Goal: Find specific page/section: Find specific page/section

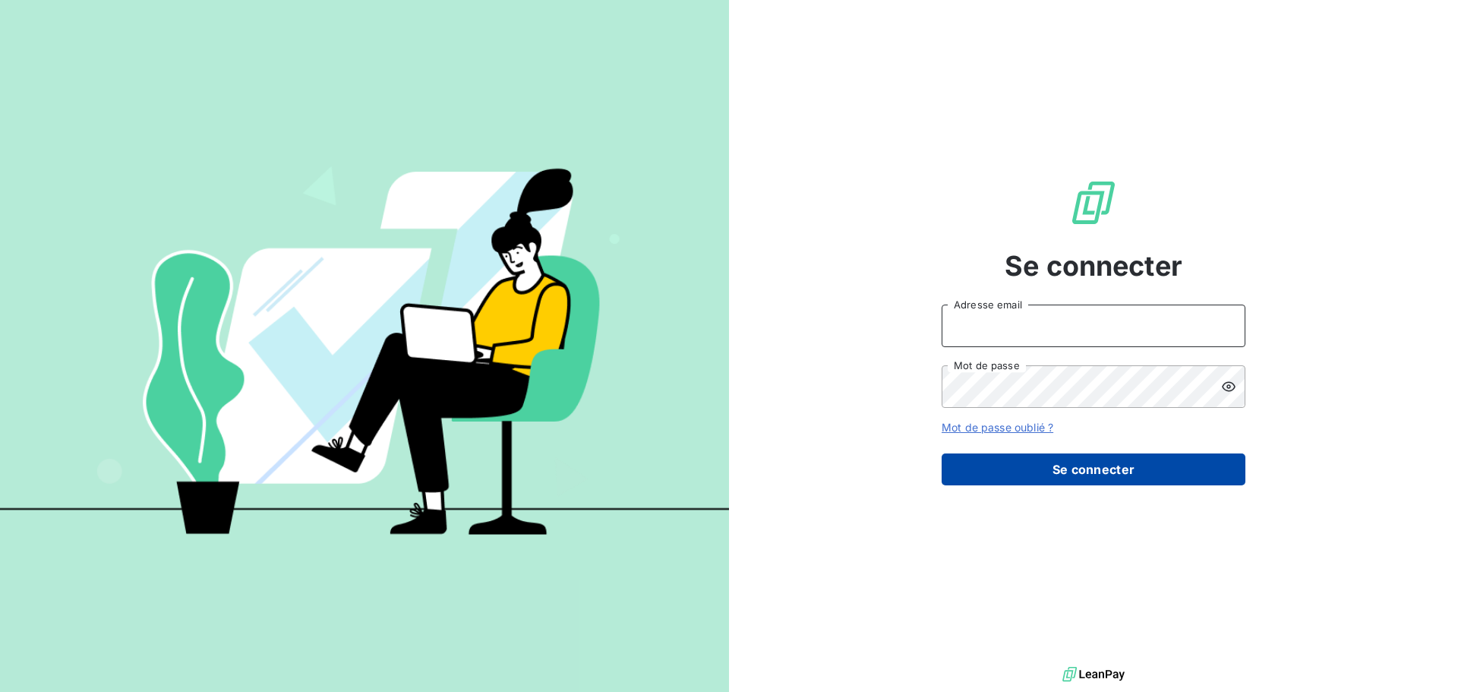
type input "[EMAIL_ADDRESS][DOMAIN_NAME]"
click at [1114, 474] on button "Se connecter" at bounding box center [1094, 469] width 304 height 32
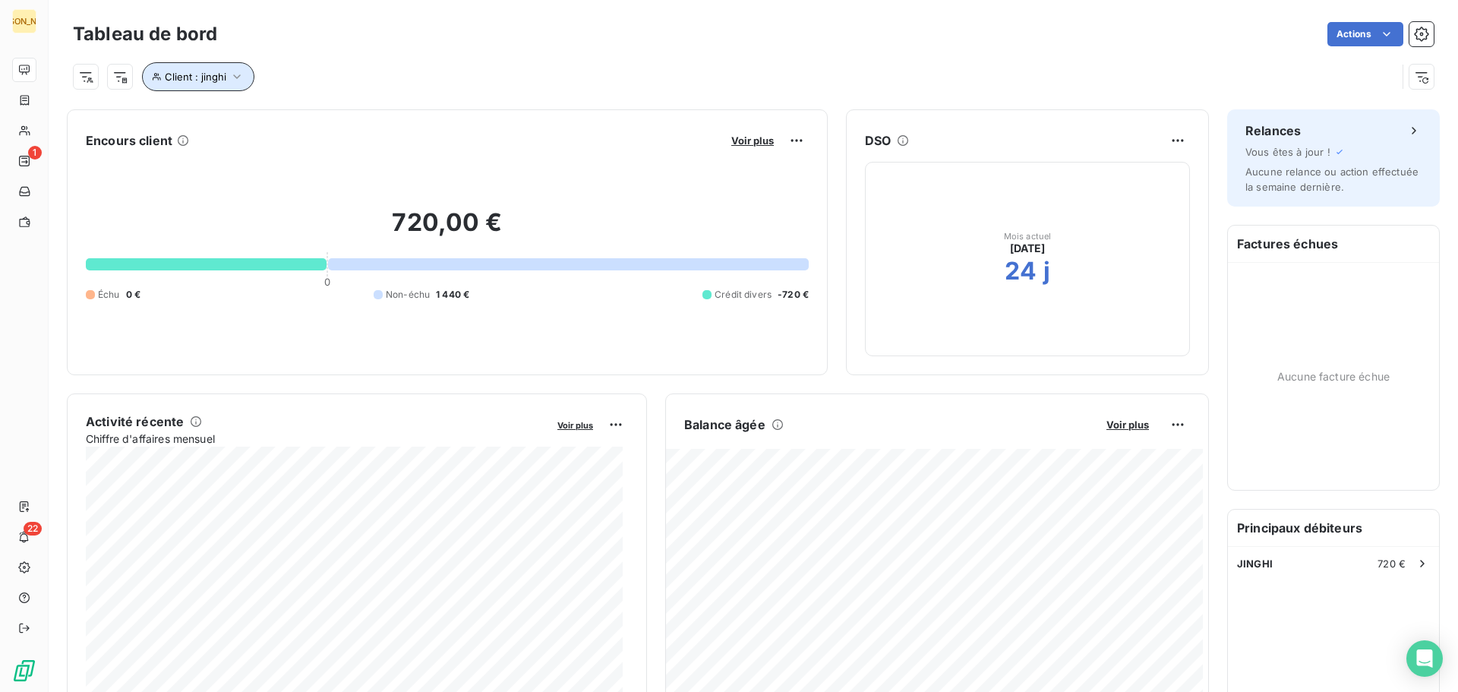
click at [229, 72] on icon "button" at bounding box center [236, 76] width 15 height 15
click at [471, 121] on input "jinghi" at bounding box center [474, 116] width 188 height 32
click at [469, 120] on input "jinghi" at bounding box center [474, 116] width 188 height 32
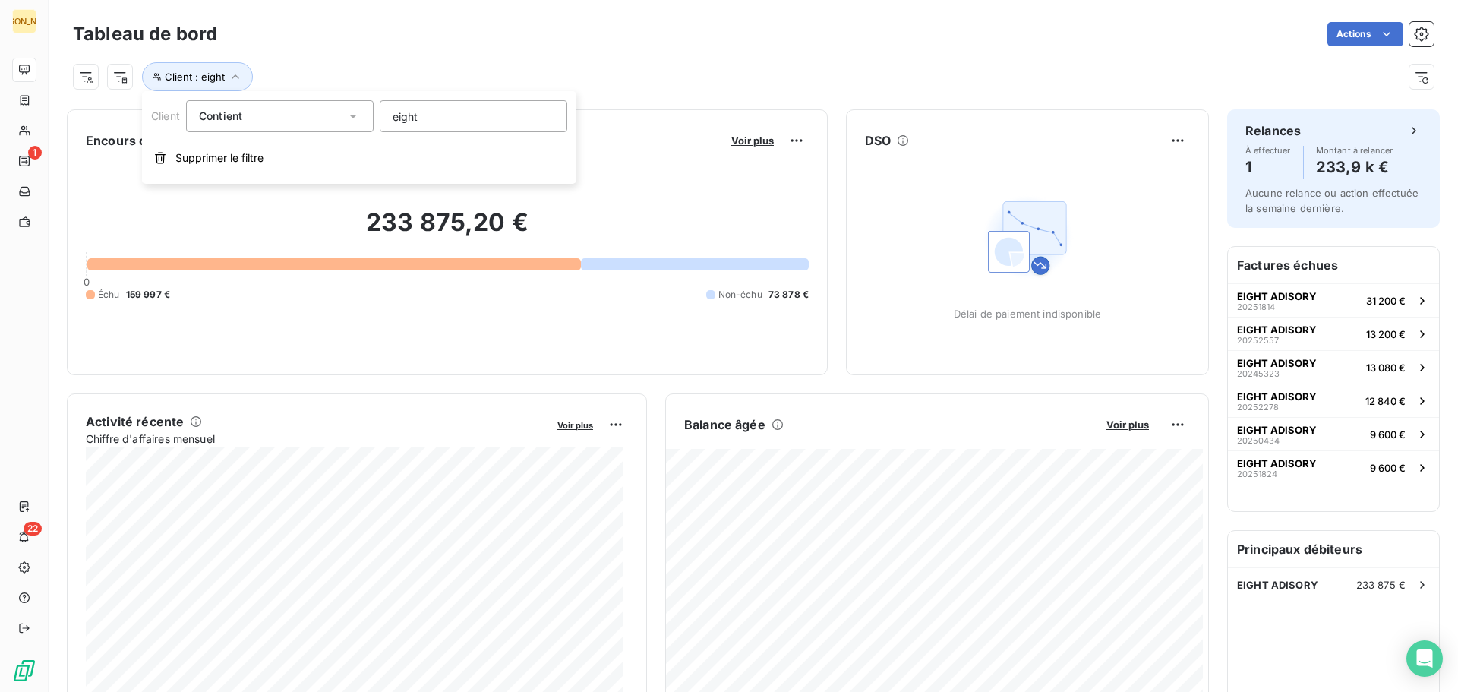
type input "eight"
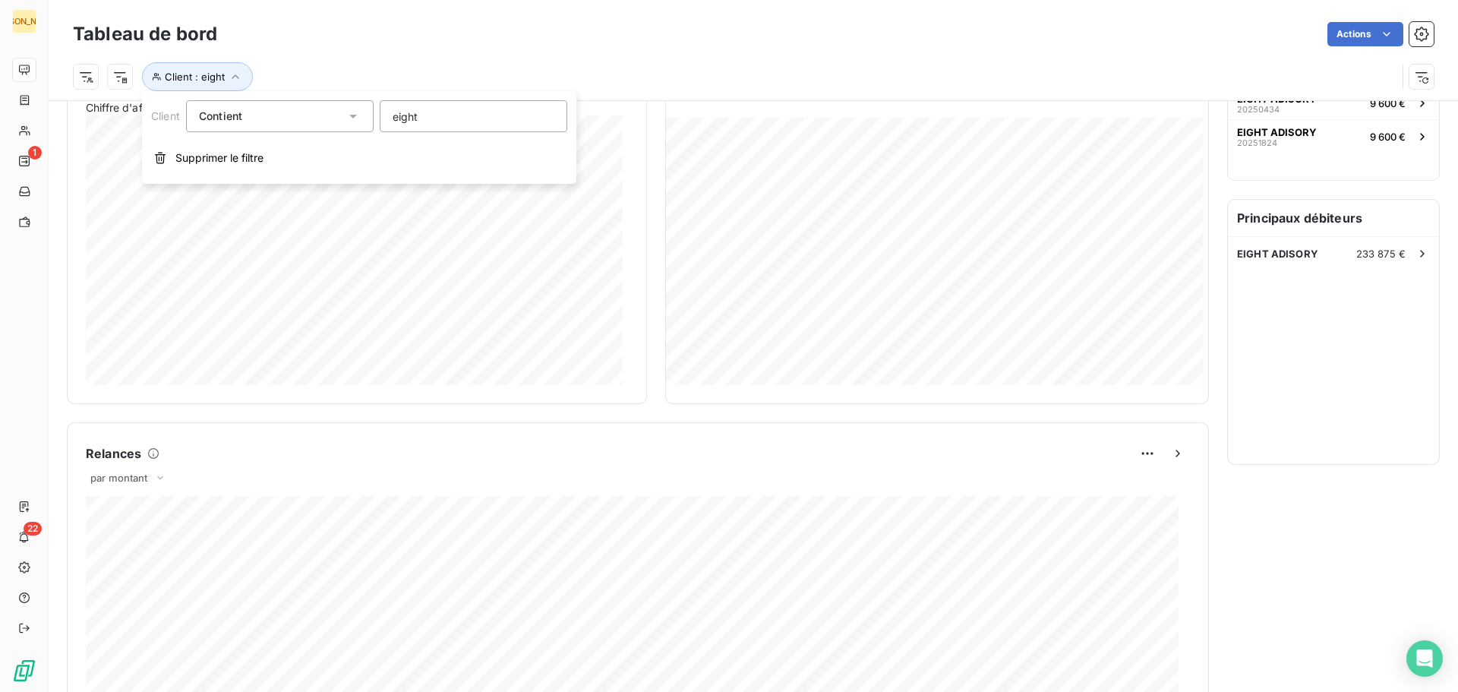
scroll to position [305, 0]
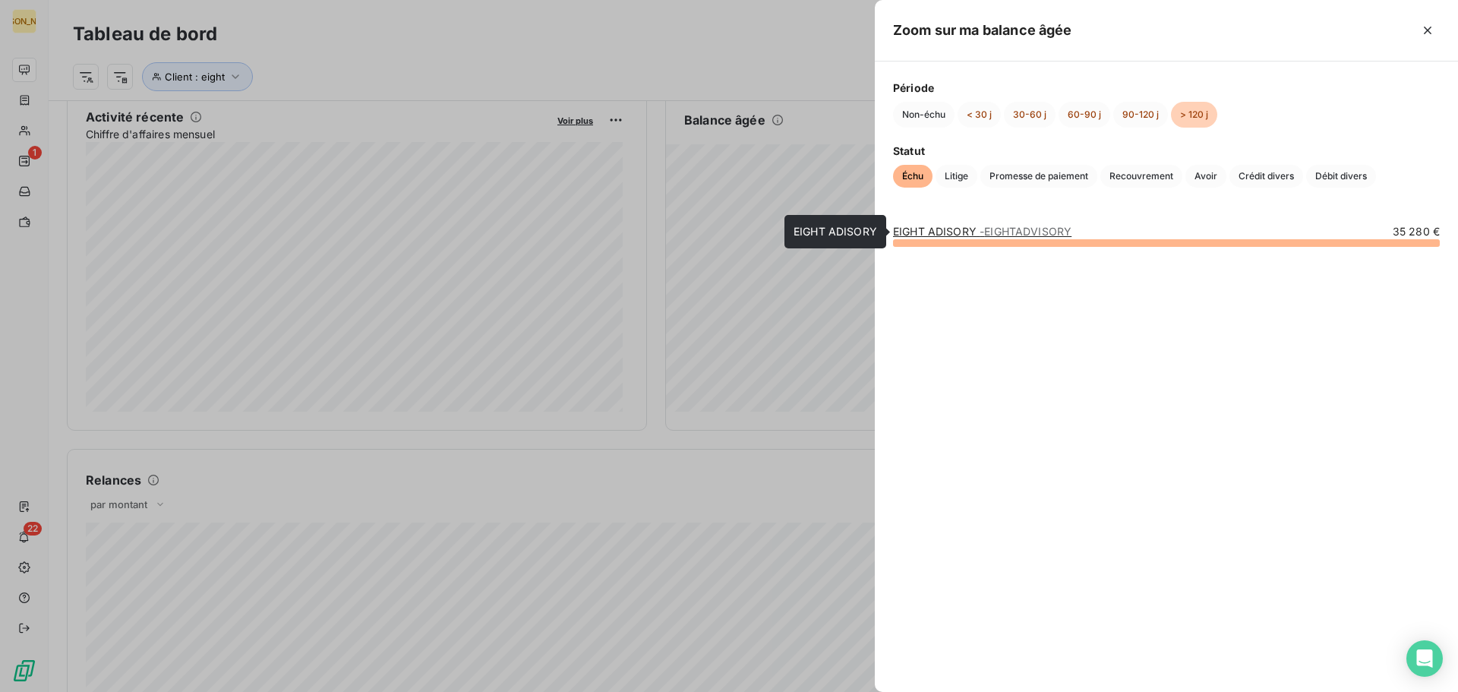
click at [934, 226] on link "EIGHT ADISORY - EIGHTADVISORY" at bounding box center [982, 231] width 178 height 13
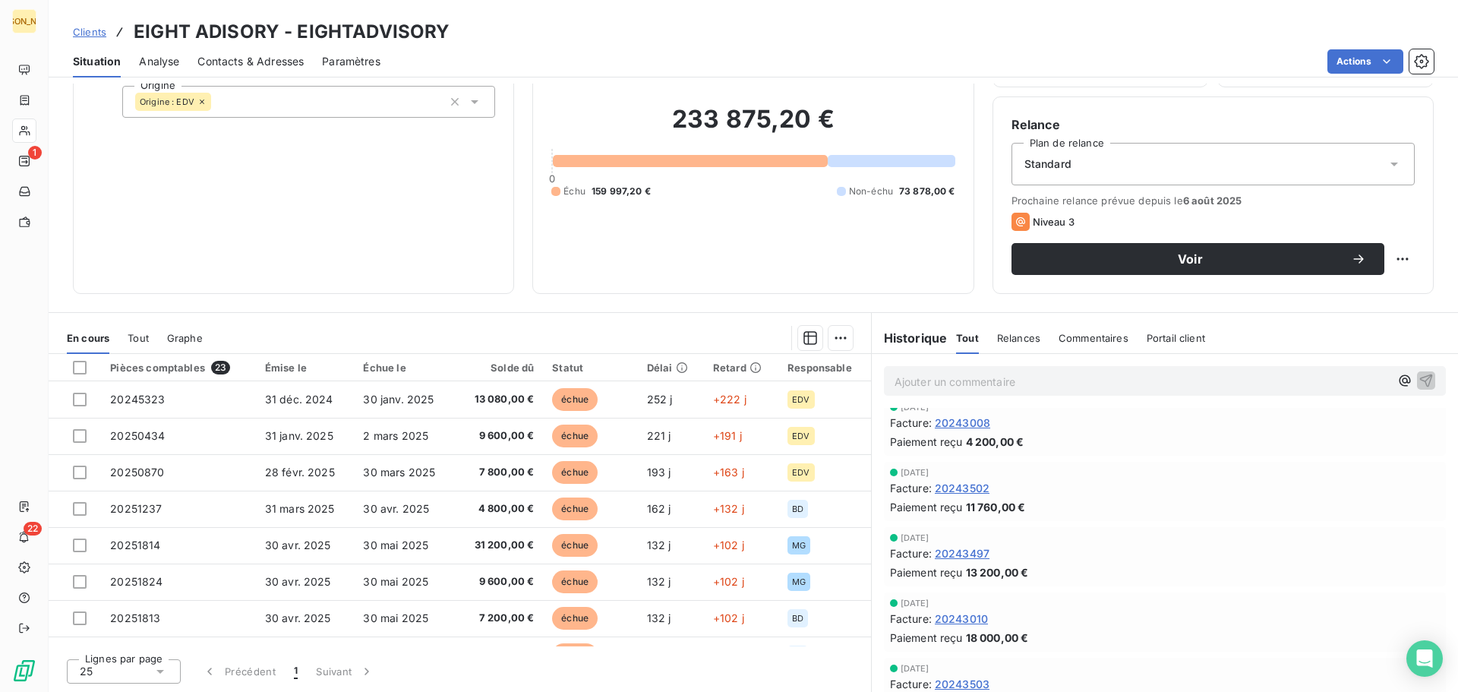
scroll to position [911, 0]
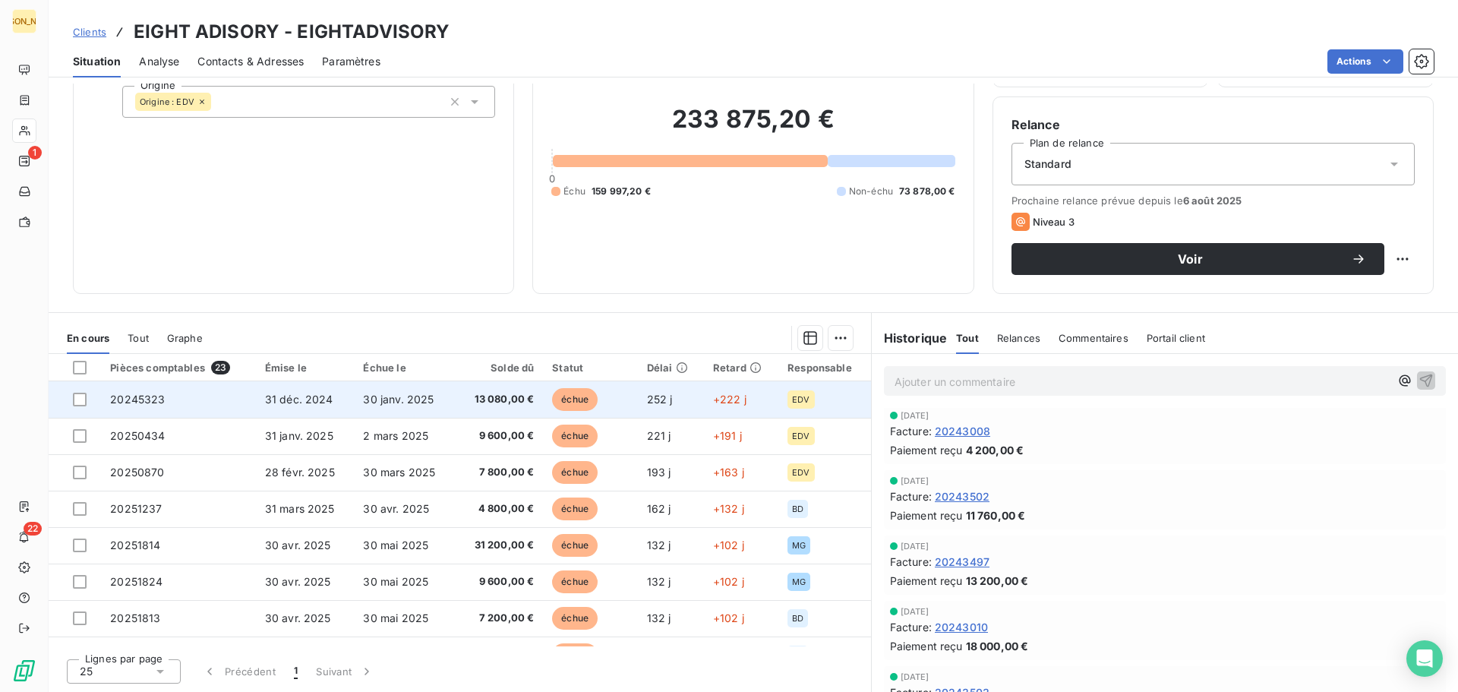
click at [143, 399] on span "20245323" at bounding box center [137, 399] width 55 height 13
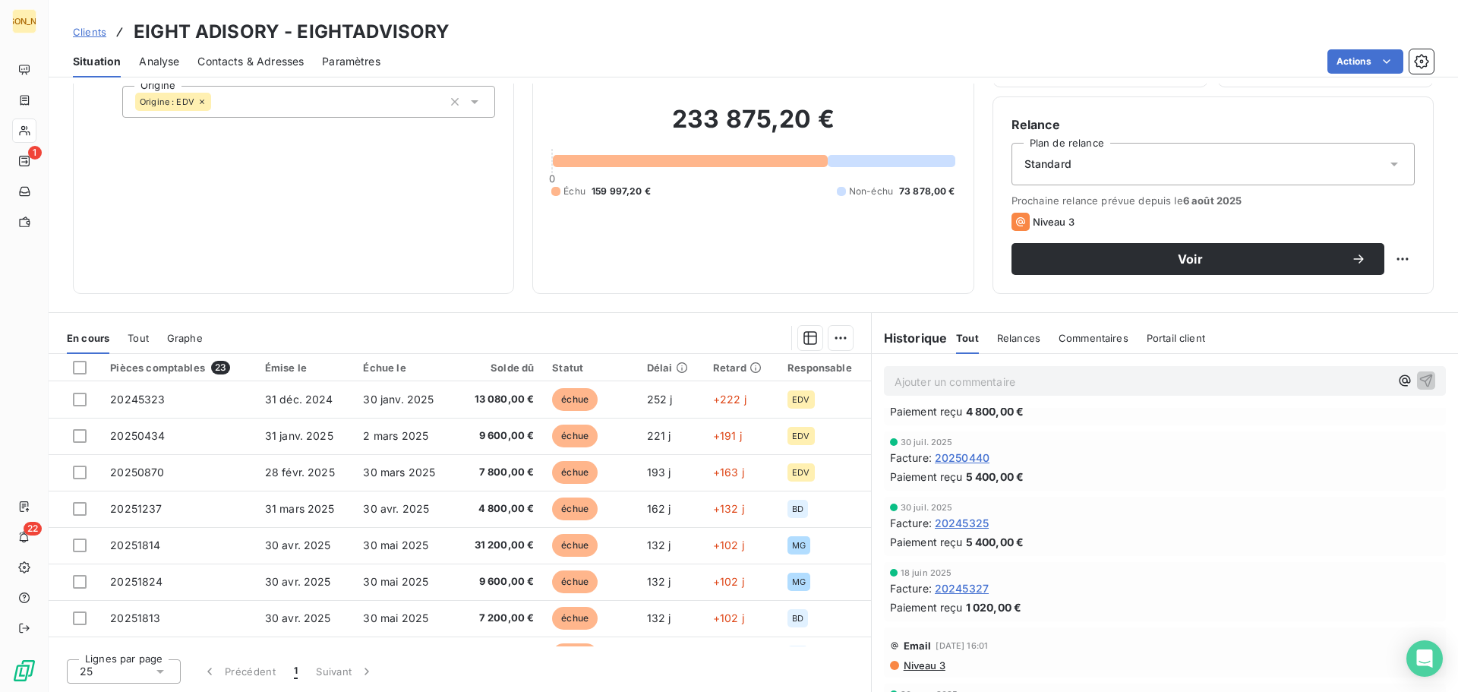
scroll to position [152, 0]
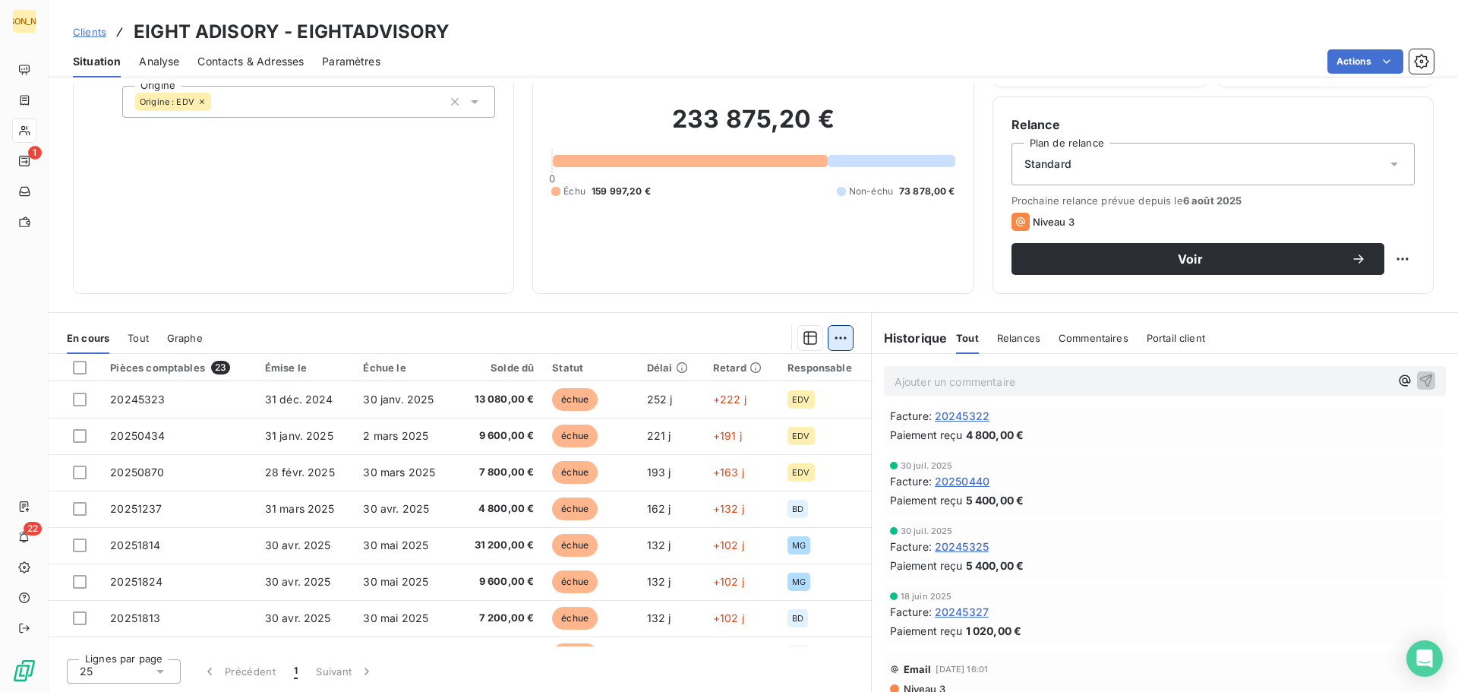
click at [830, 335] on html "JA 1 22 Clients EIGHT ADISORY - EIGHTADVISORY Situation Analyse Contacts & Adre…" at bounding box center [729, 346] width 1458 height 692
click at [695, 321] on html "JA 1 22 Clients EIGHT ADISORY - EIGHTADVISORY Situation Analyse Contacts & Adre…" at bounding box center [729, 346] width 1458 height 692
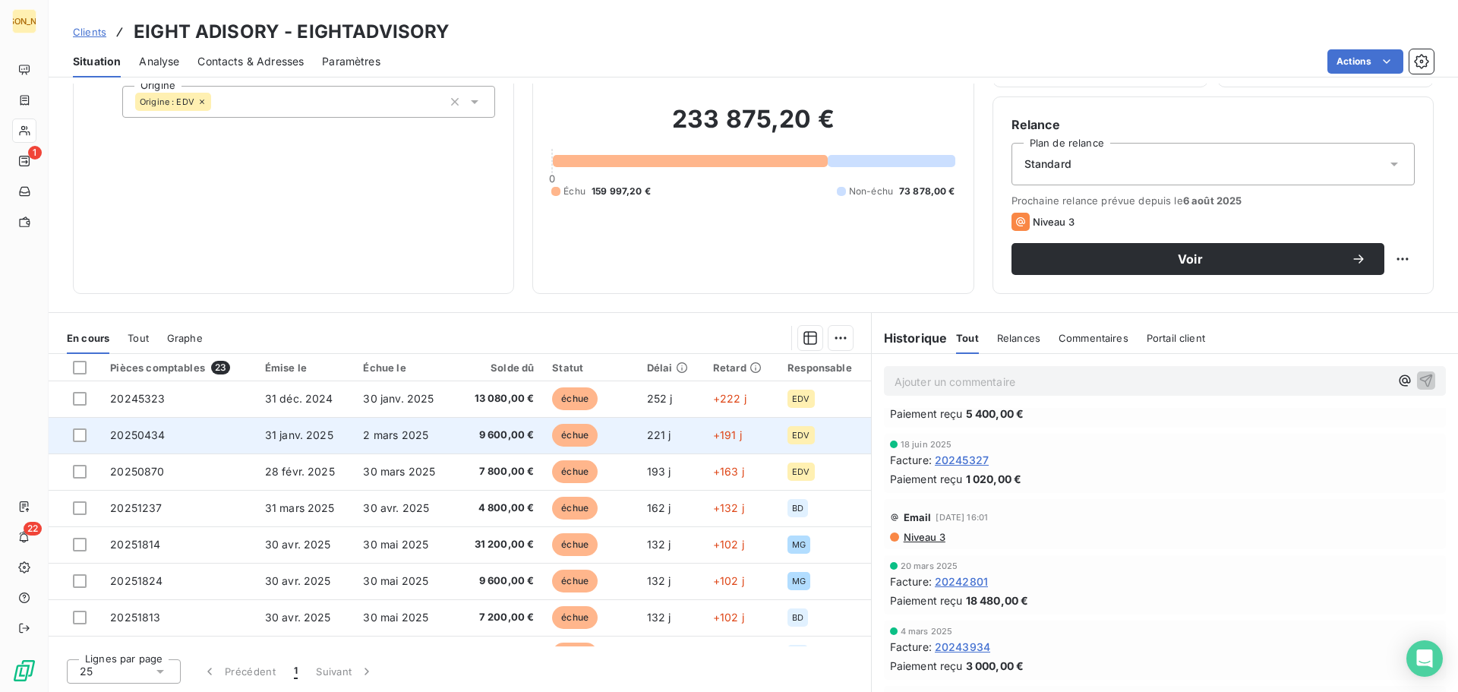
scroll to position [0, 0]
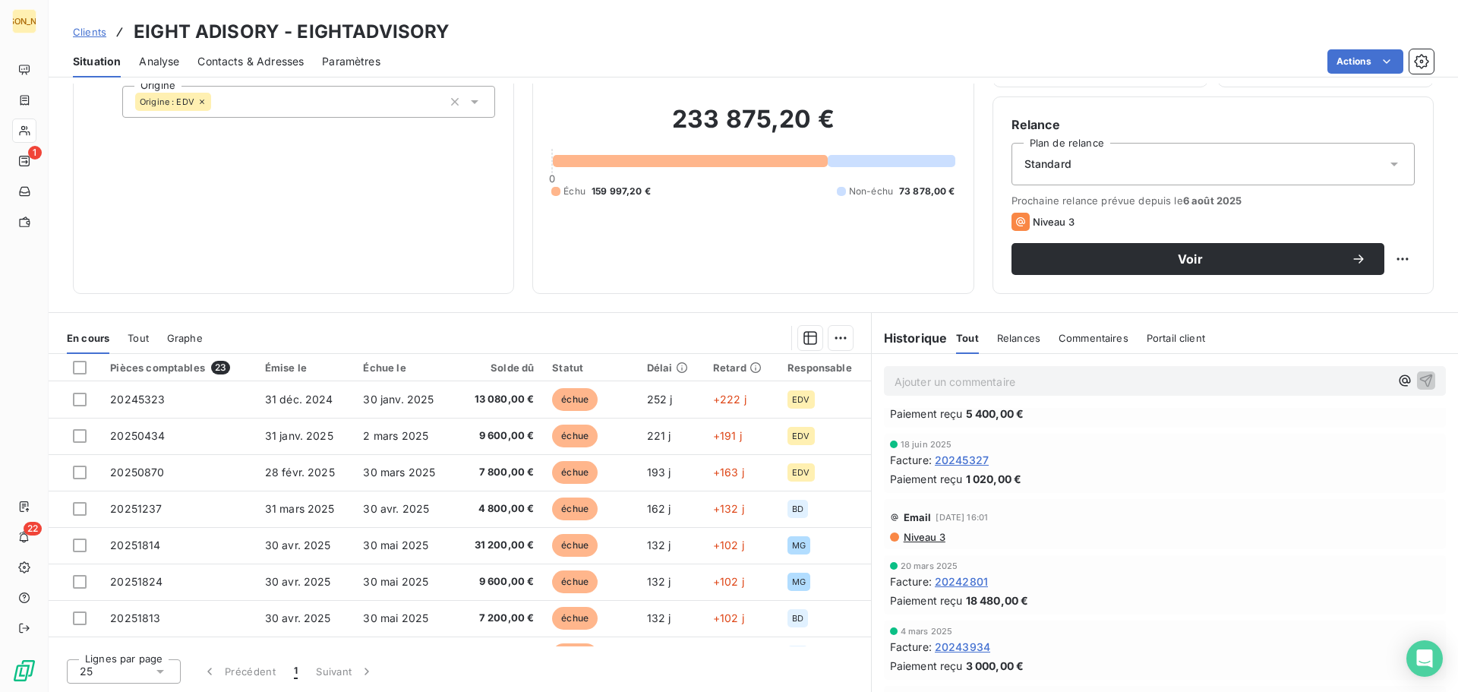
click at [140, 334] on span "Tout" at bounding box center [138, 338] width 21 height 12
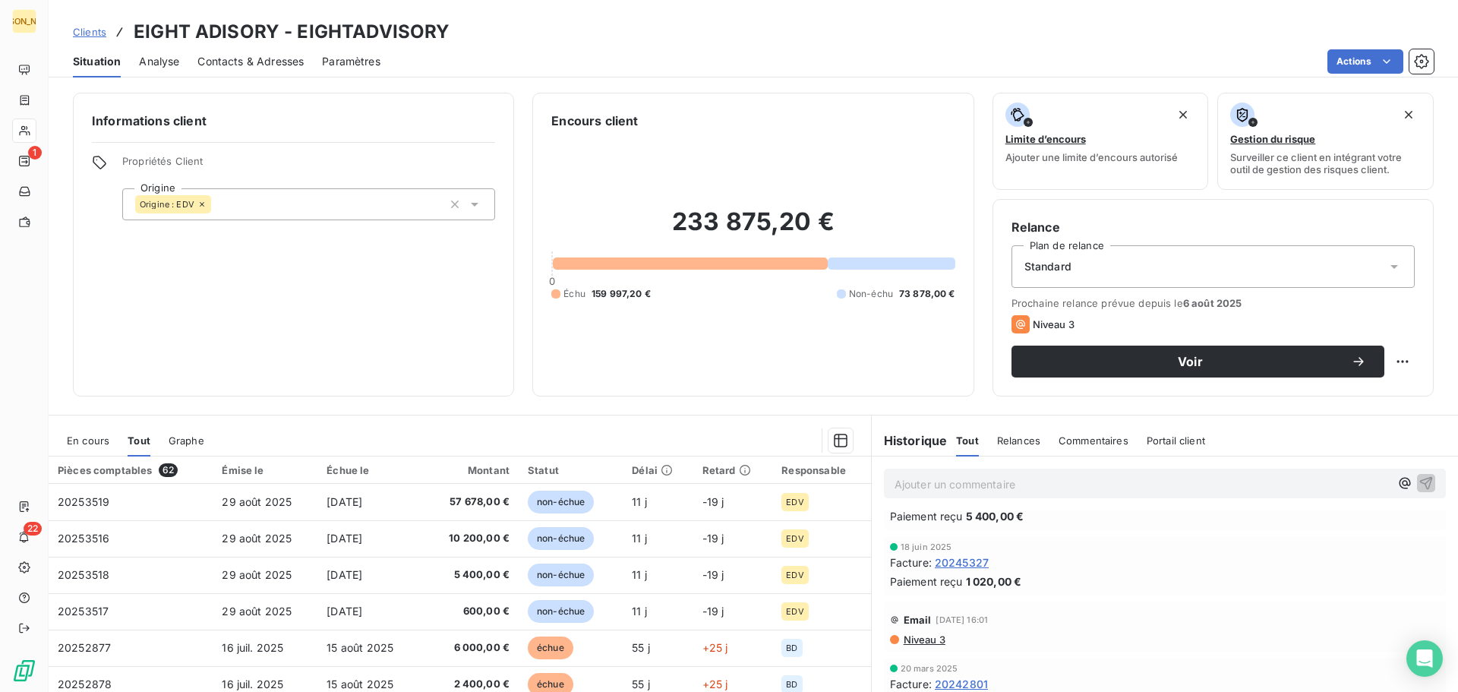
click at [86, 440] on span "En cours" at bounding box center [88, 440] width 43 height 12
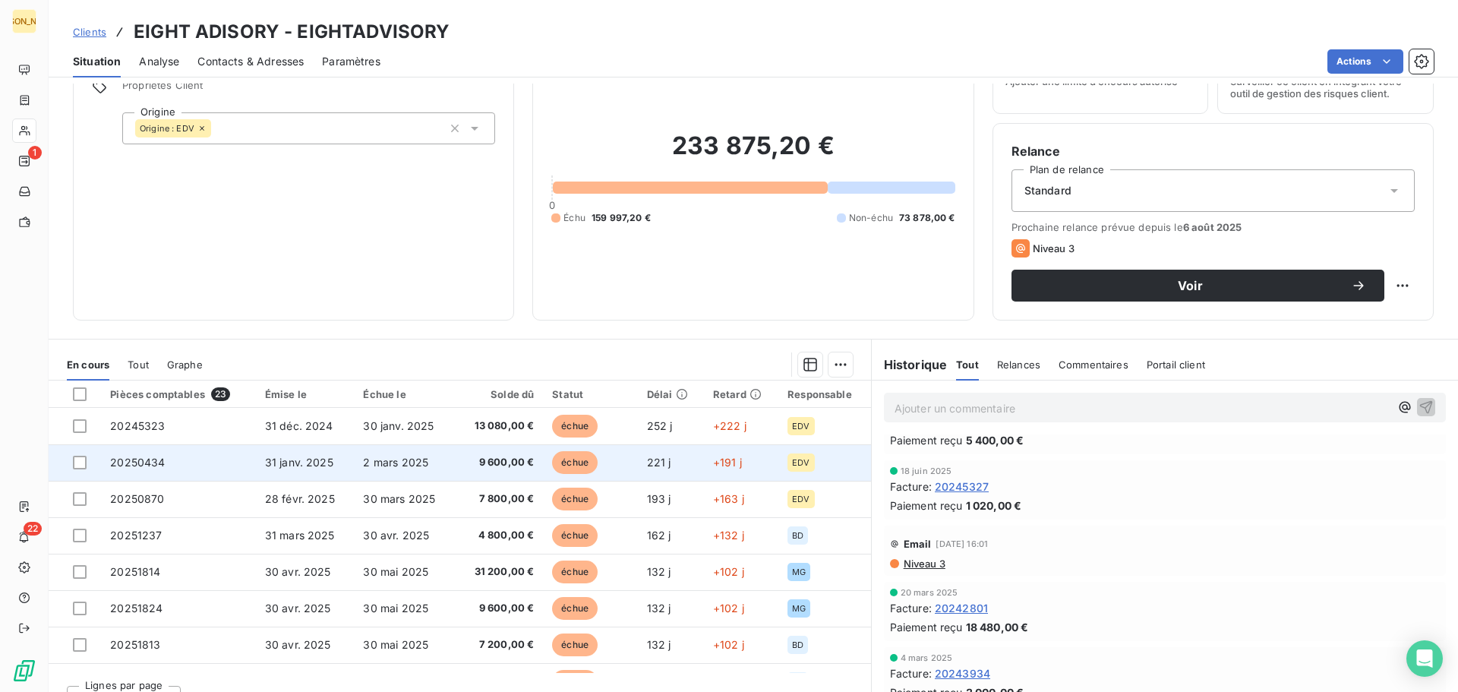
click at [143, 461] on span "20250434" at bounding box center [137, 462] width 55 height 13
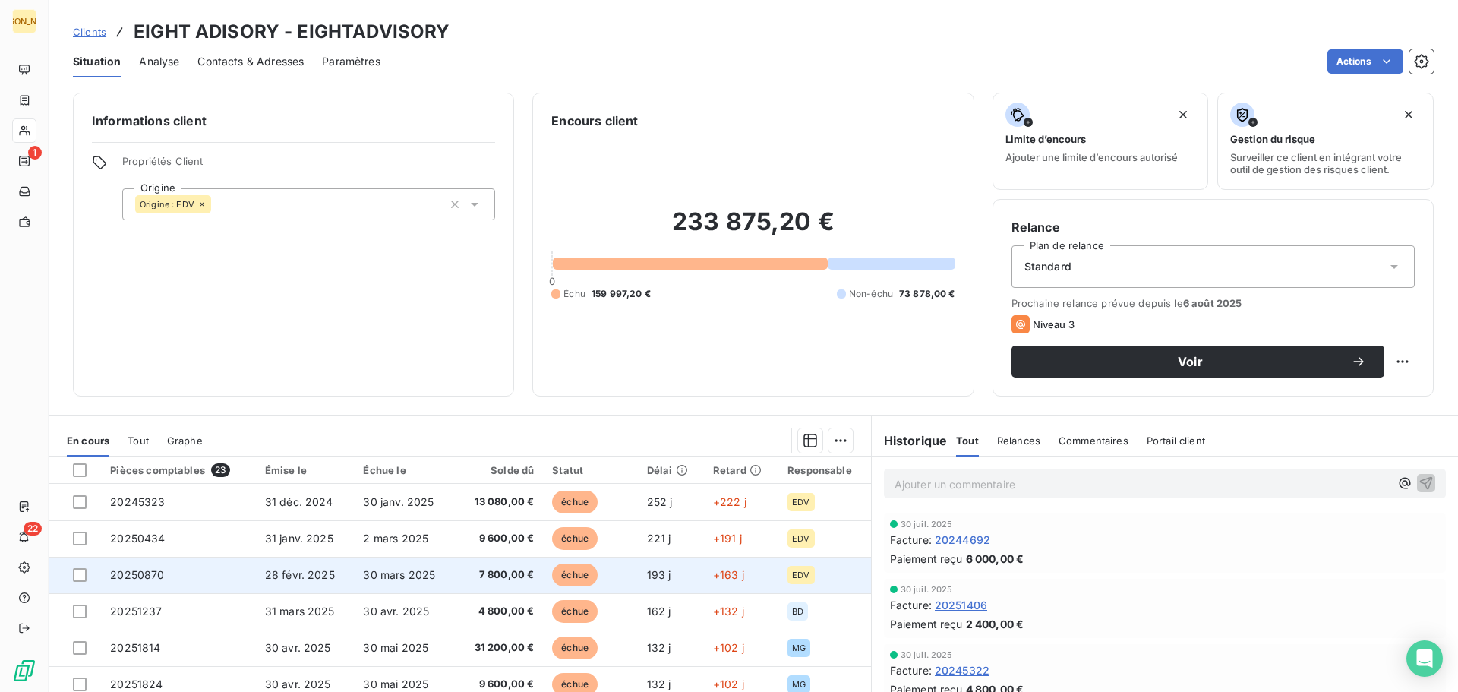
click at [140, 567] on td "20250870" at bounding box center [178, 575] width 154 height 36
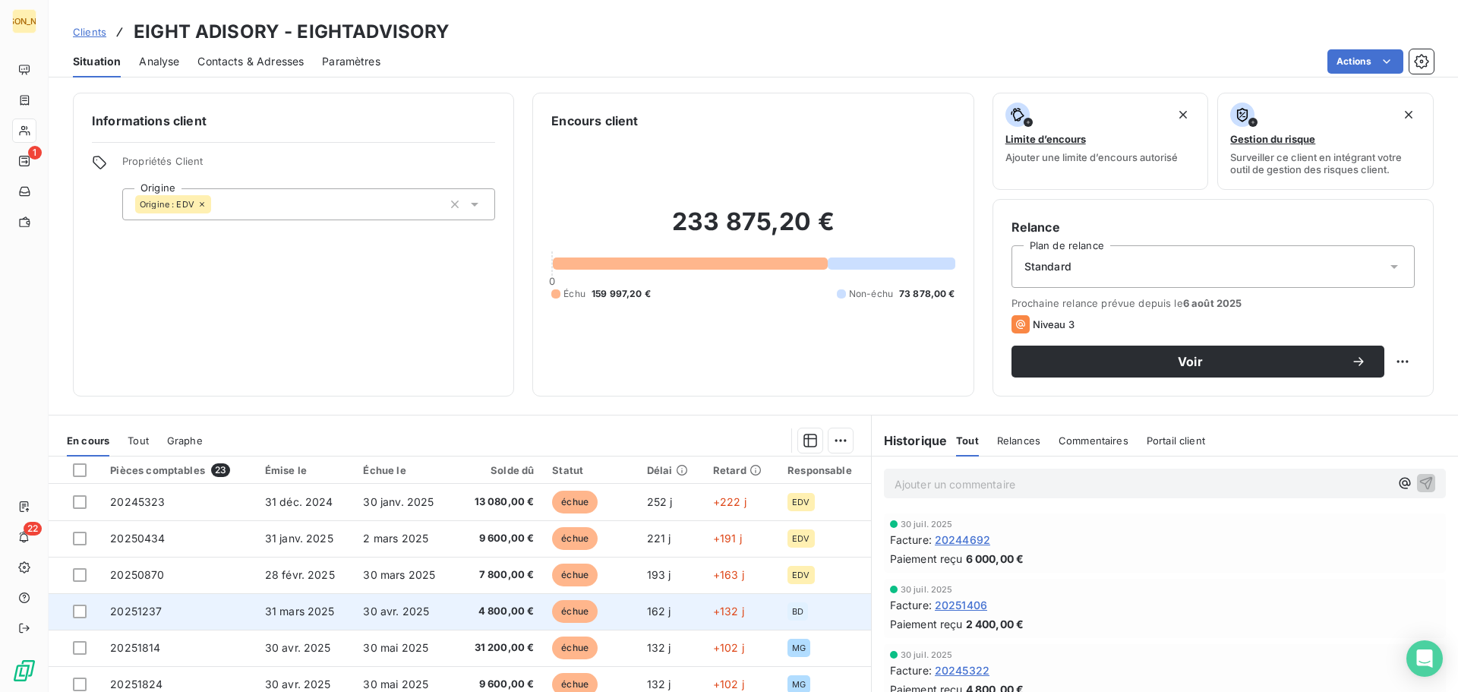
click at [142, 611] on span "20251237" at bounding box center [136, 611] width 52 height 13
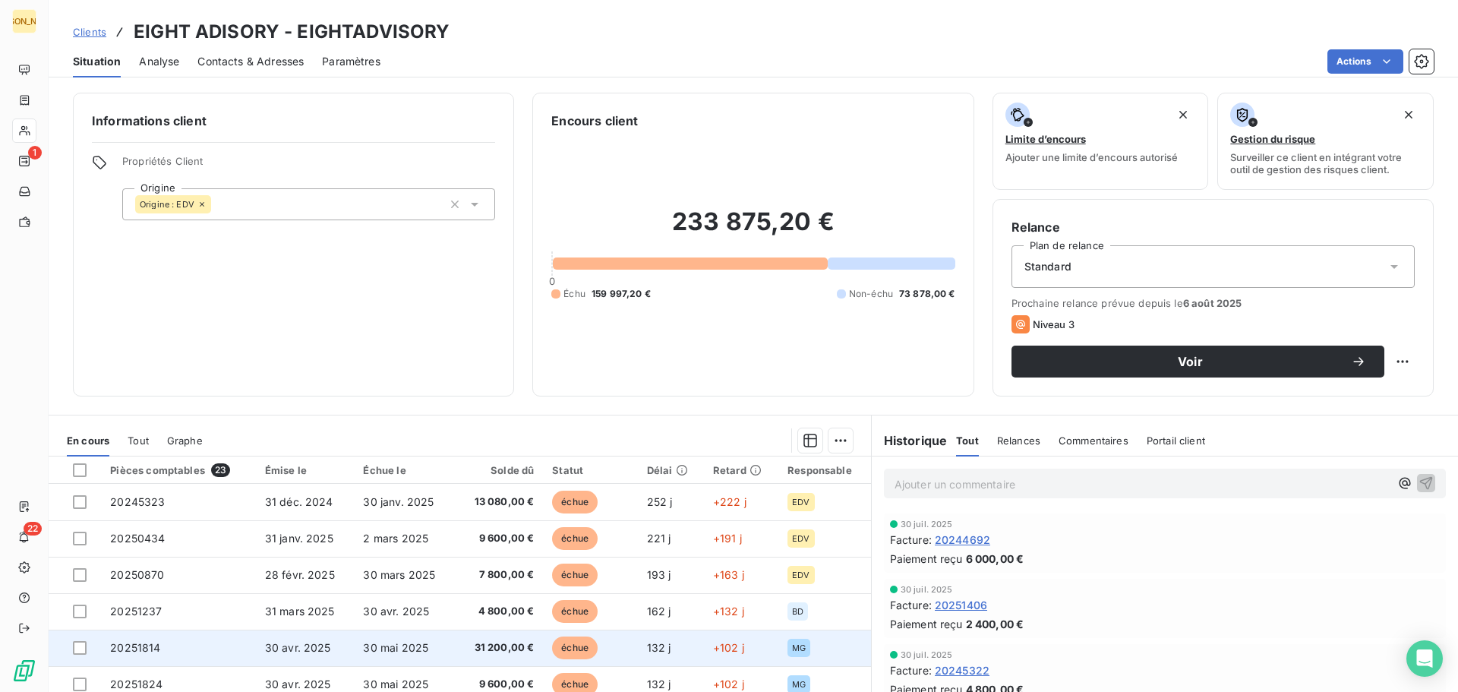
click at [138, 644] on span "20251814" at bounding box center [135, 647] width 50 height 13
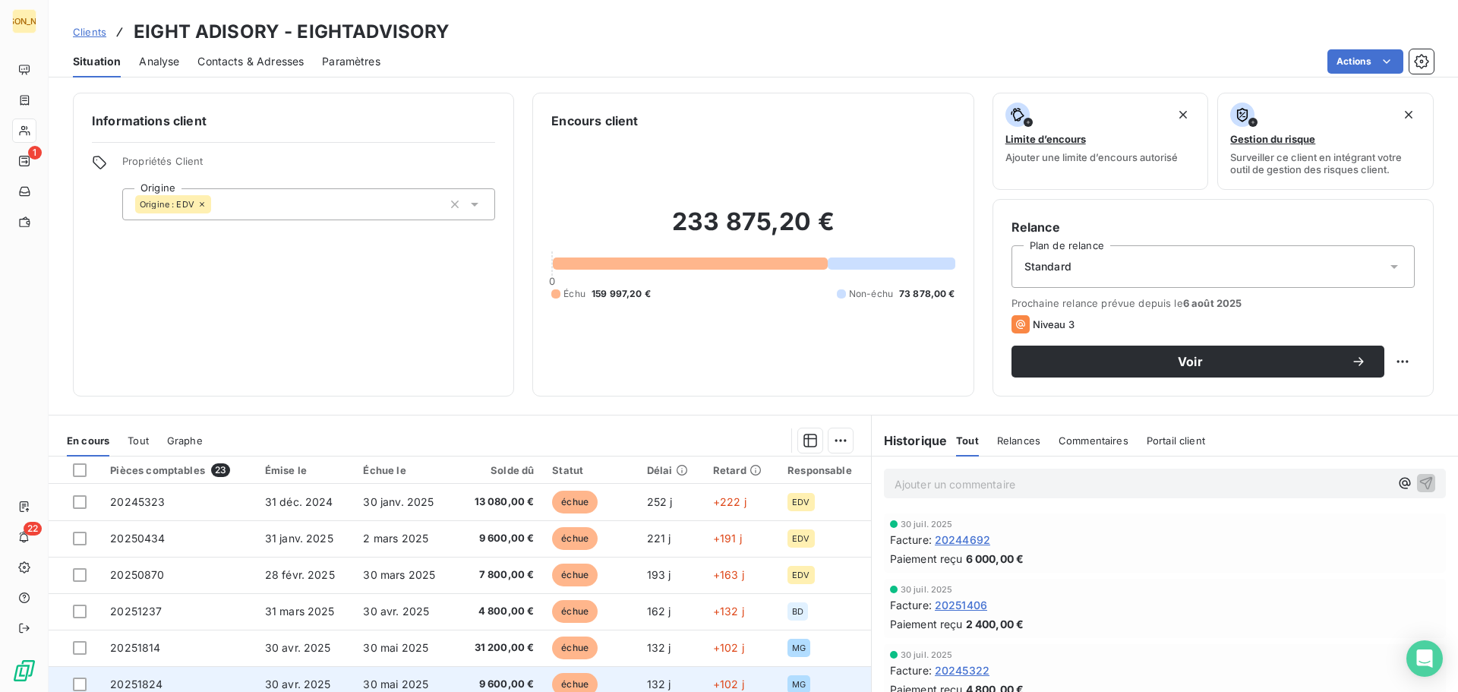
click at [144, 677] on td "20251824" at bounding box center [178, 684] width 154 height 36
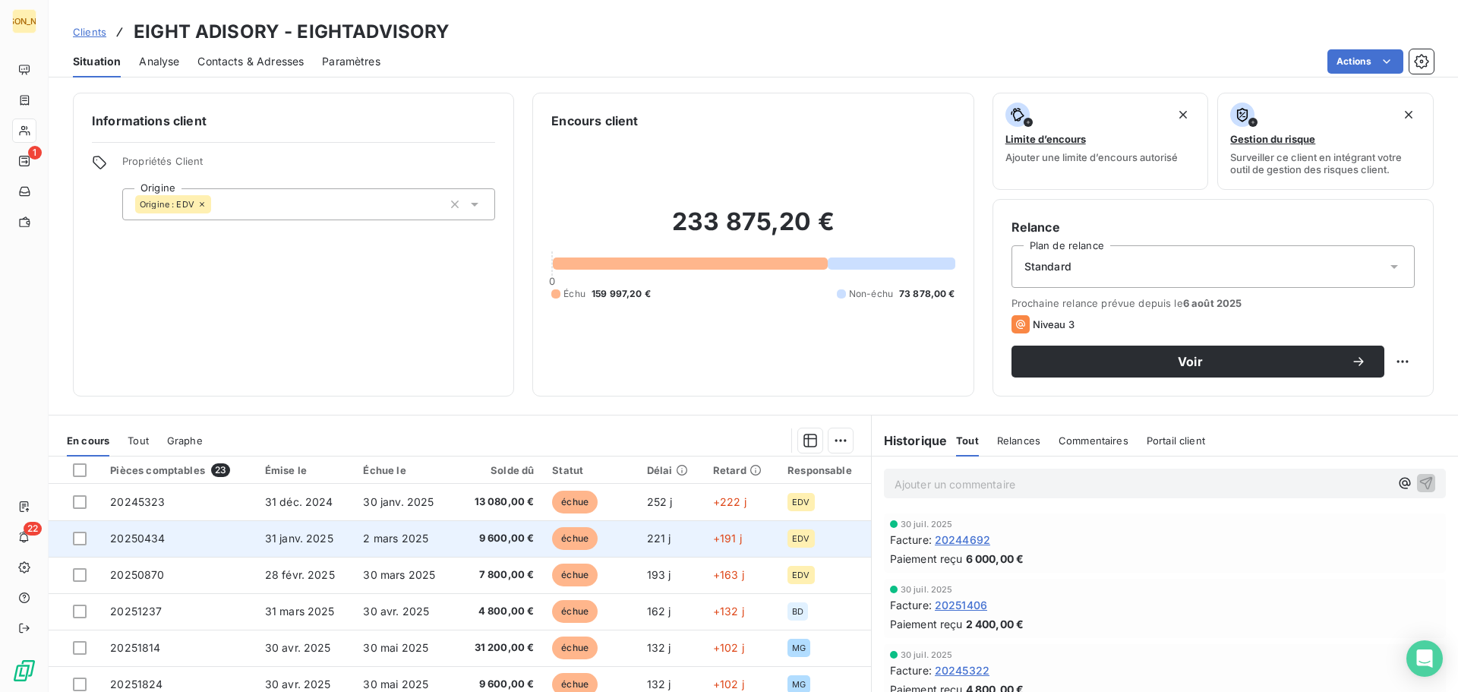
scroll to position [76, 0]
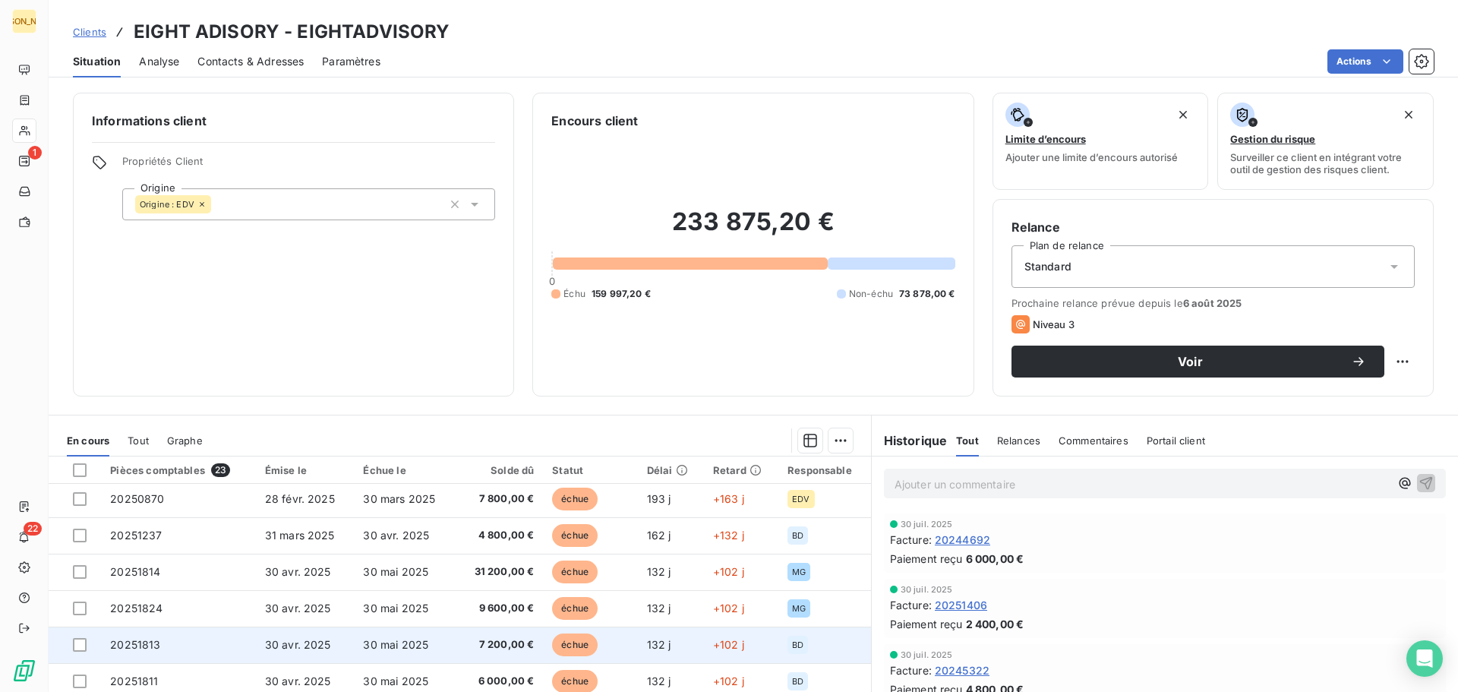
click at [143, 644] on span "20251813" at bounding box center [135, 644] width 50 height 13
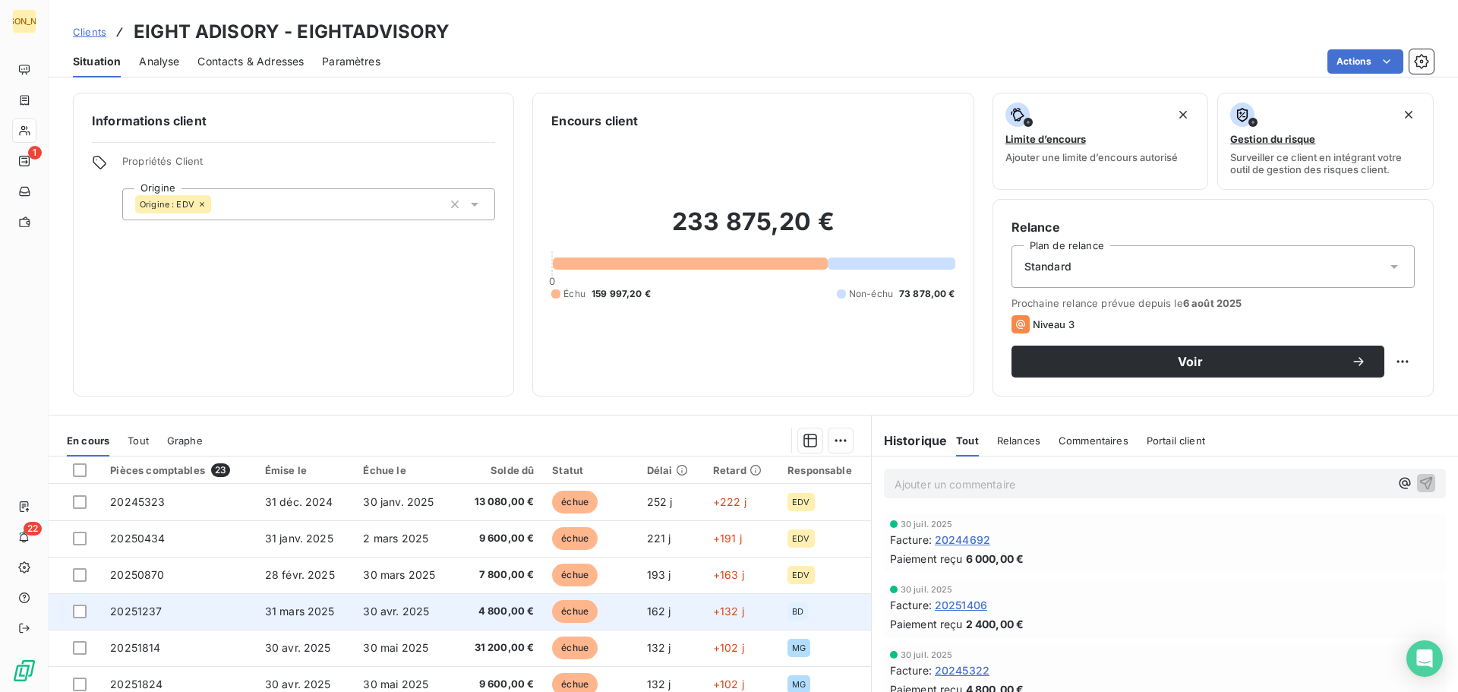
scroll to position [76, 0]
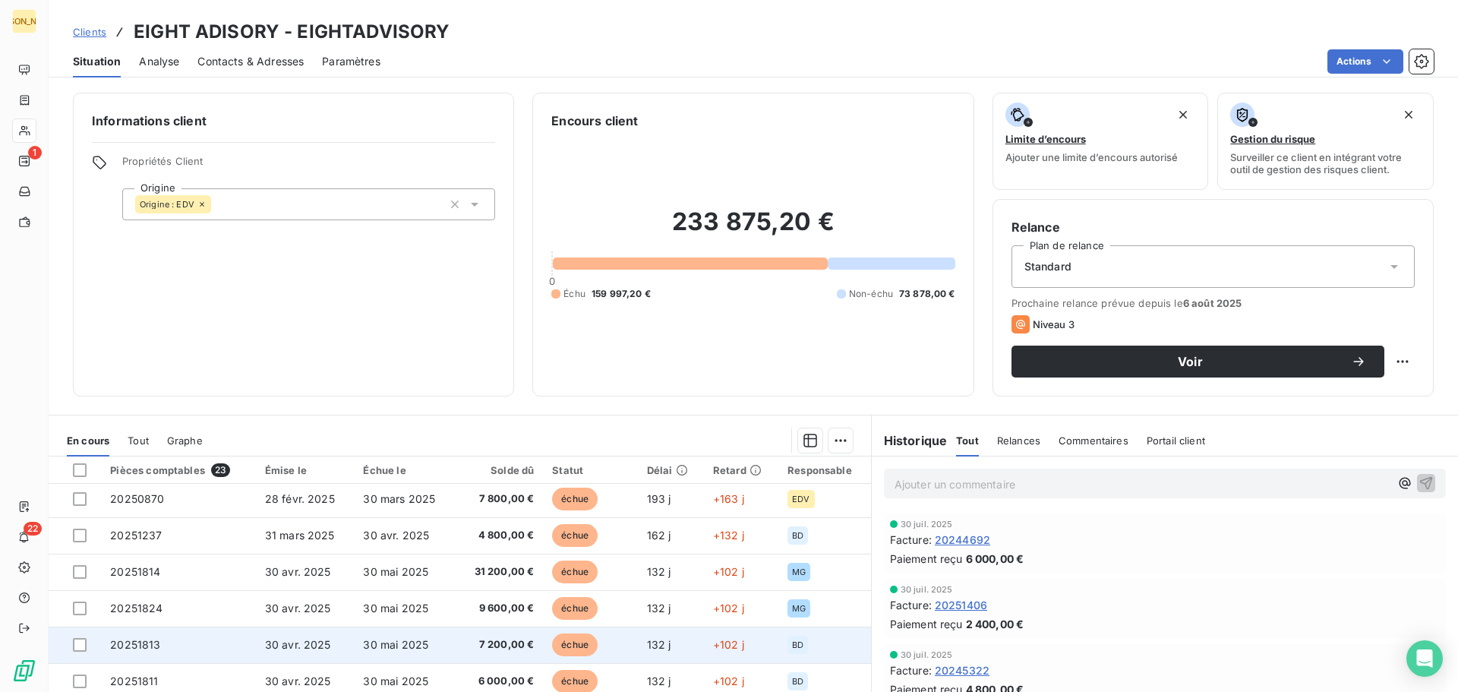
click at [147, 646] on span "20251813" at bounding box center [135, 644] width 50 height 13
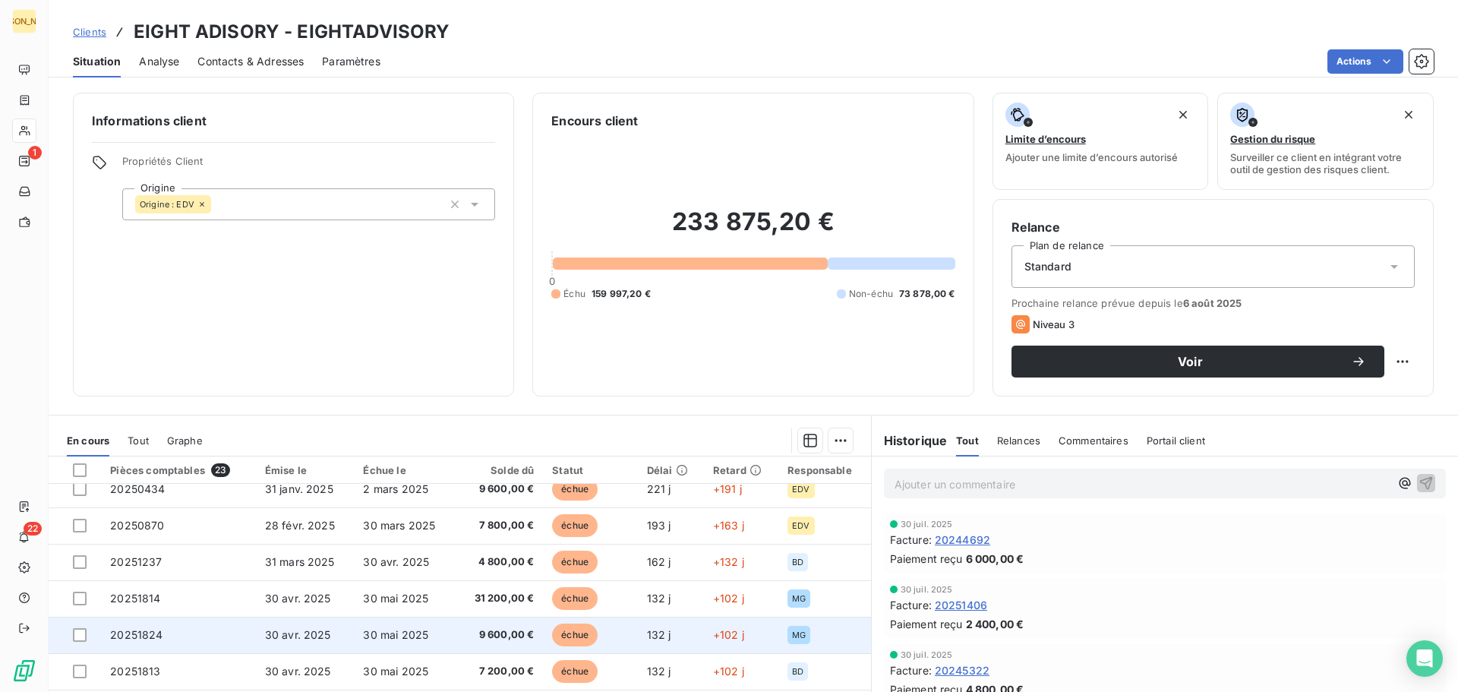
scroll to position [76, 0]
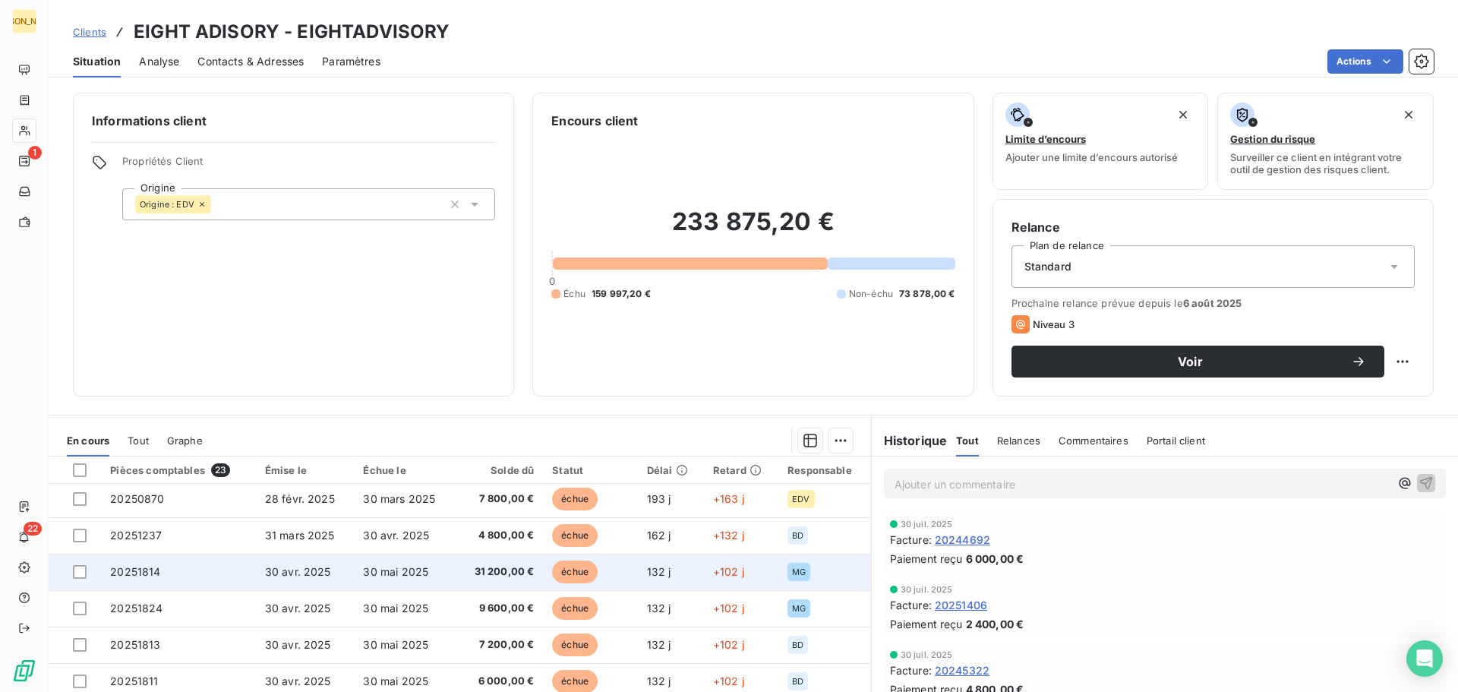
click at [148, 572] on span "20251814" at bounding box center [135, 571] width 50 height 13
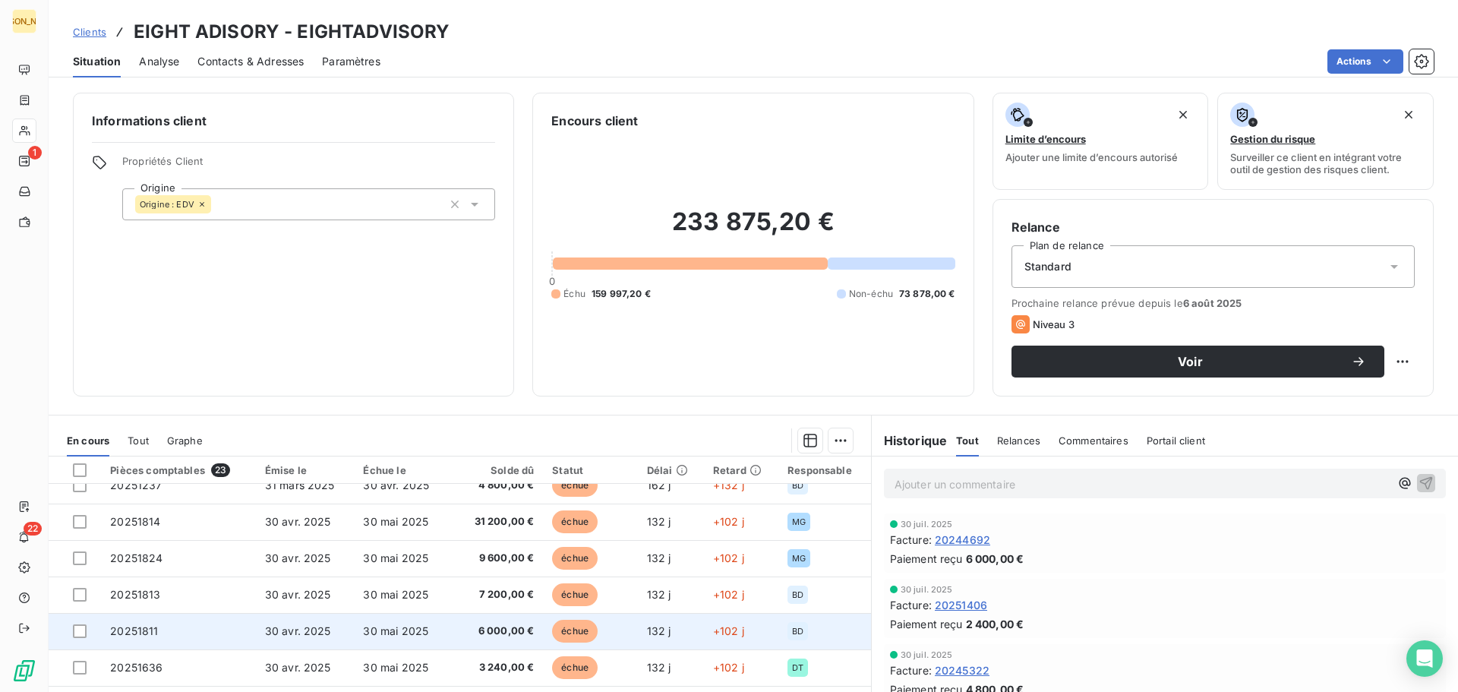
scroll to position [152, 0]
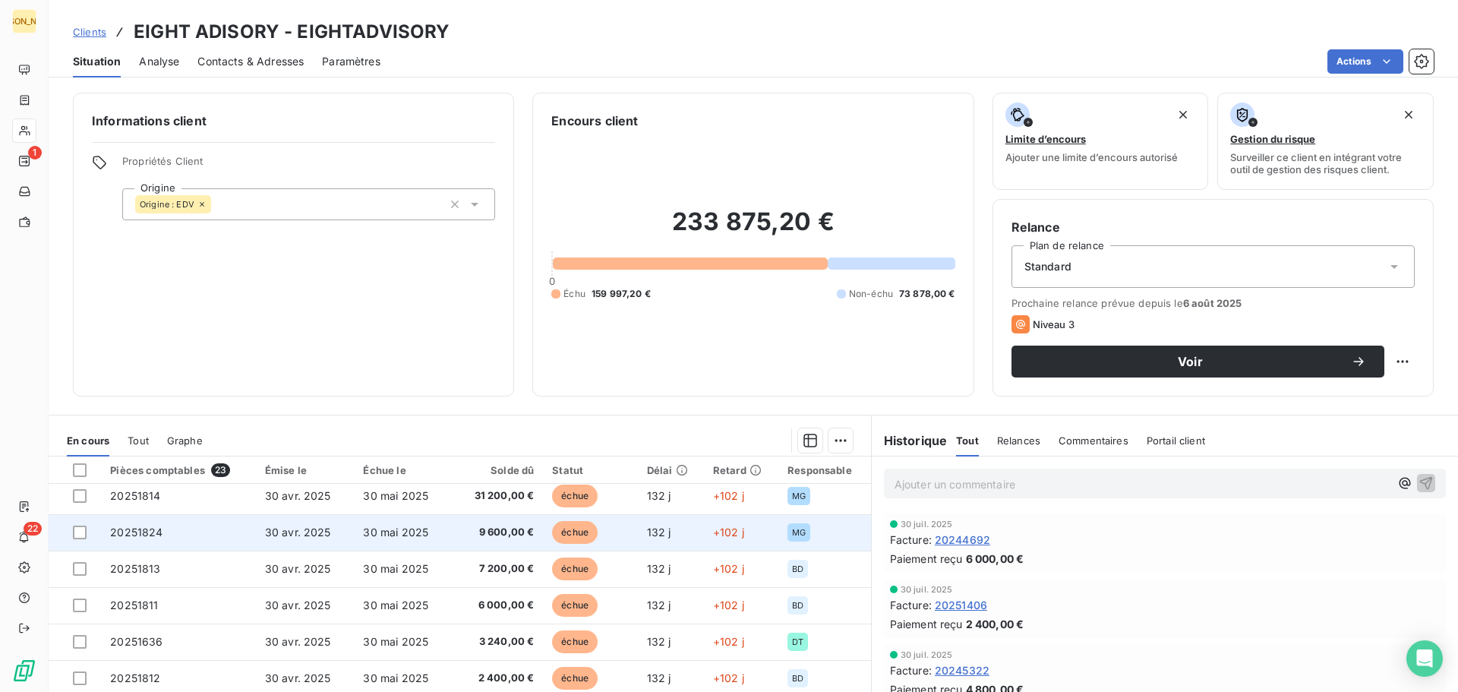
click at [128, 526] on span "20251824" at bounding box center [136, 532] width 52 height 13
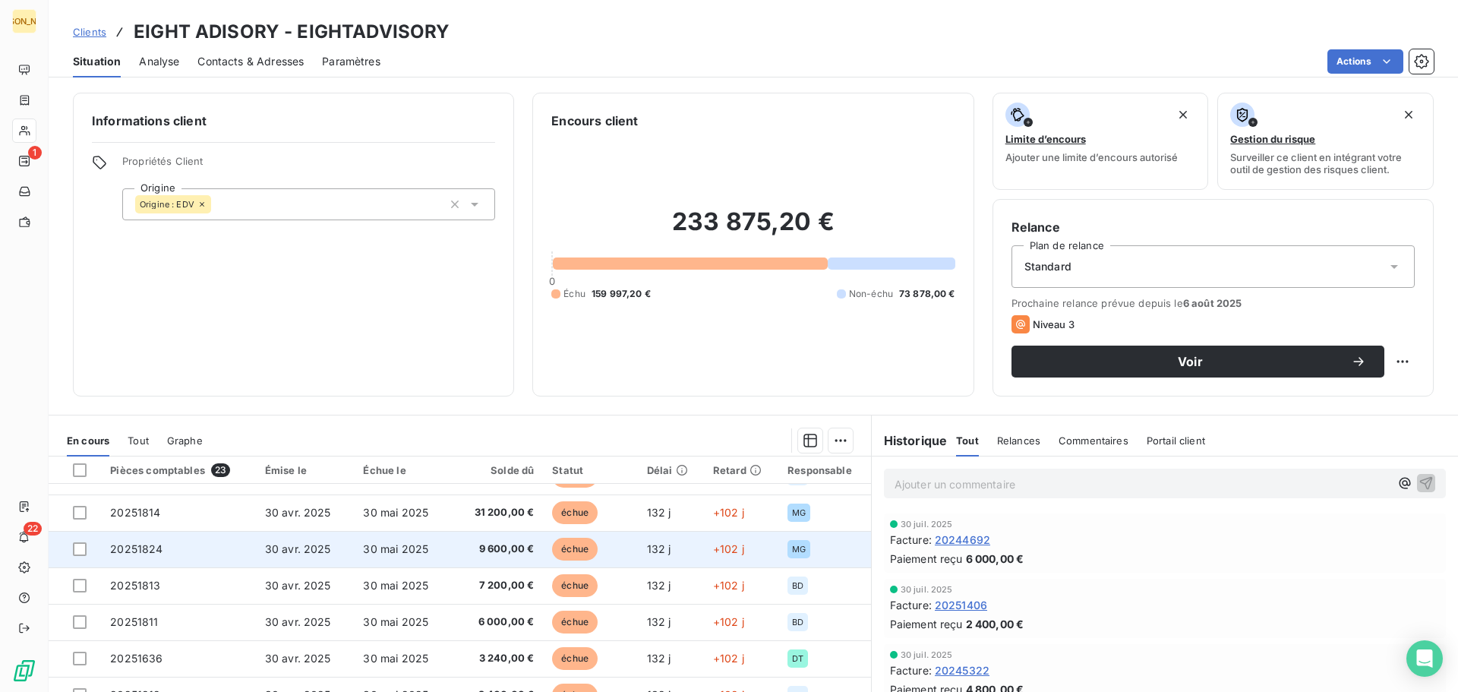
scroll to position [152, 0]
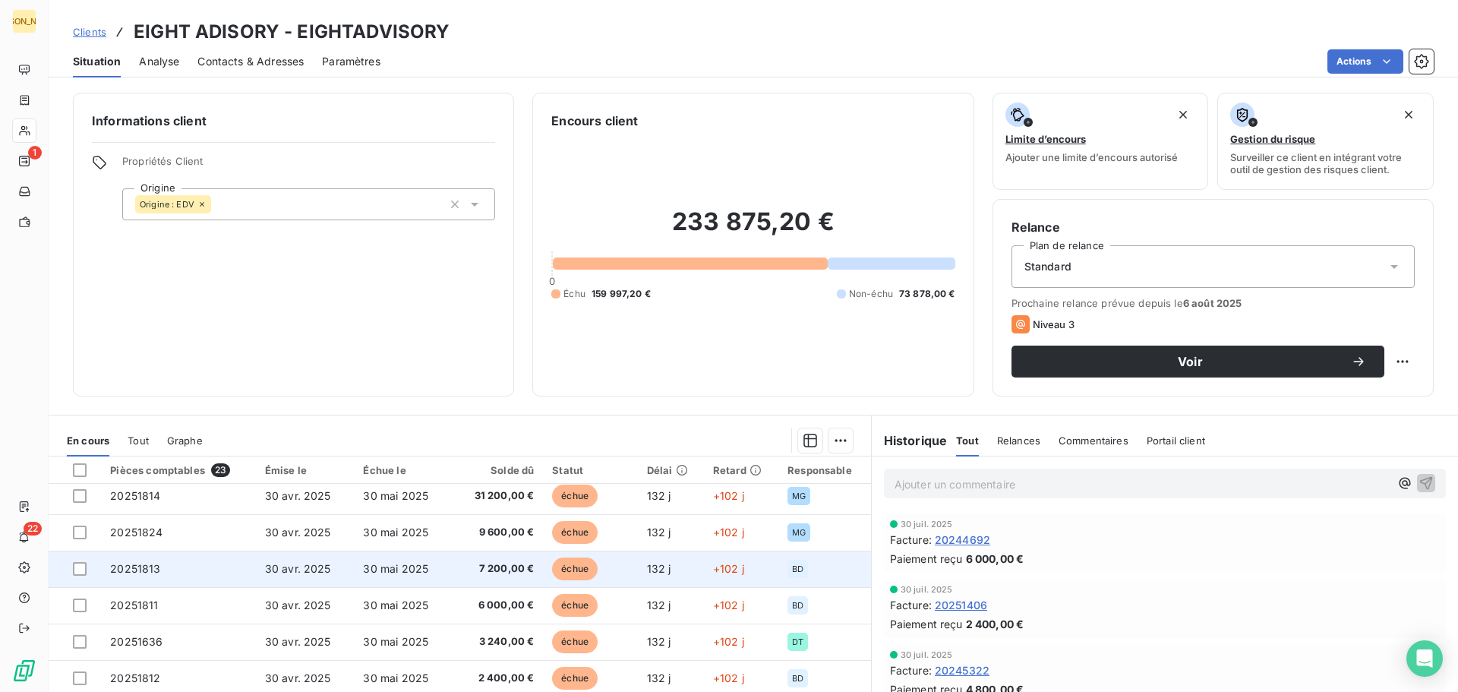
click at [137, 564] on span "20251813" at bounding box center [135, 568] width 50 height 13
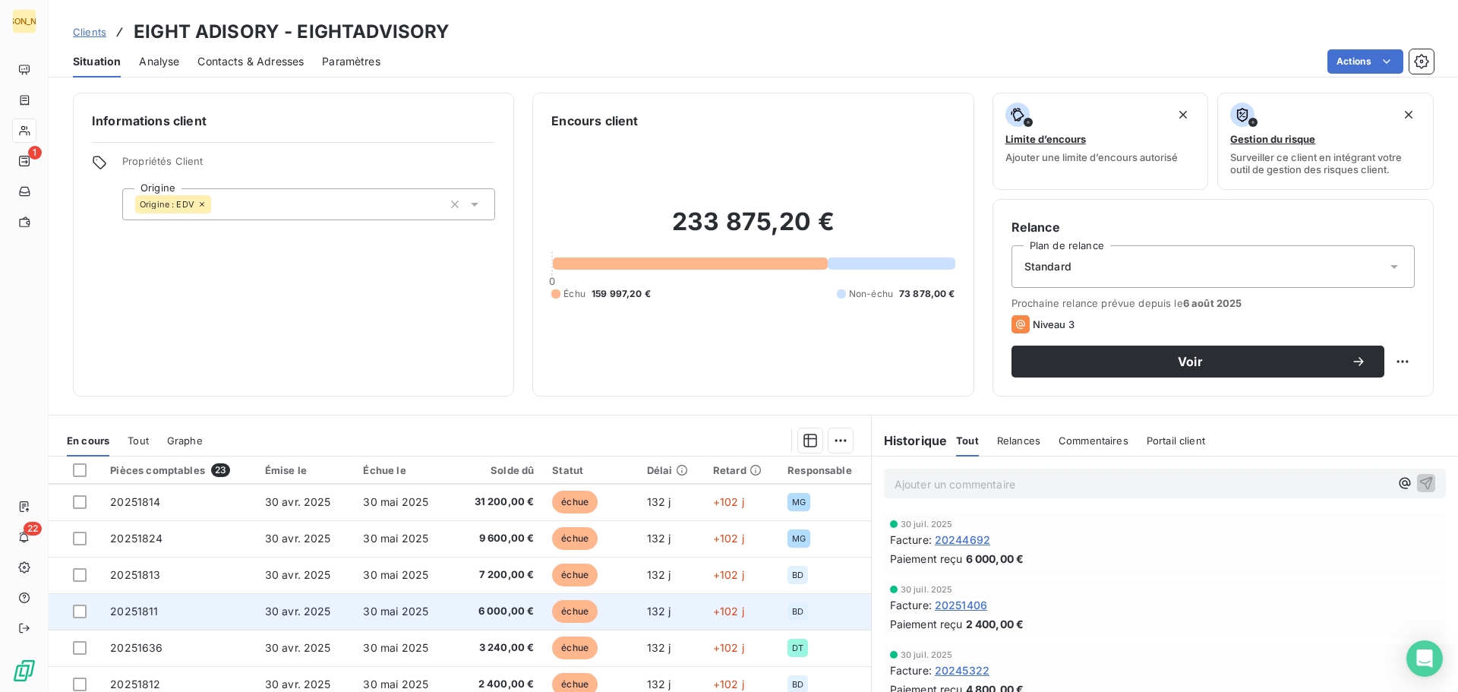
scroll to position [152, 0]
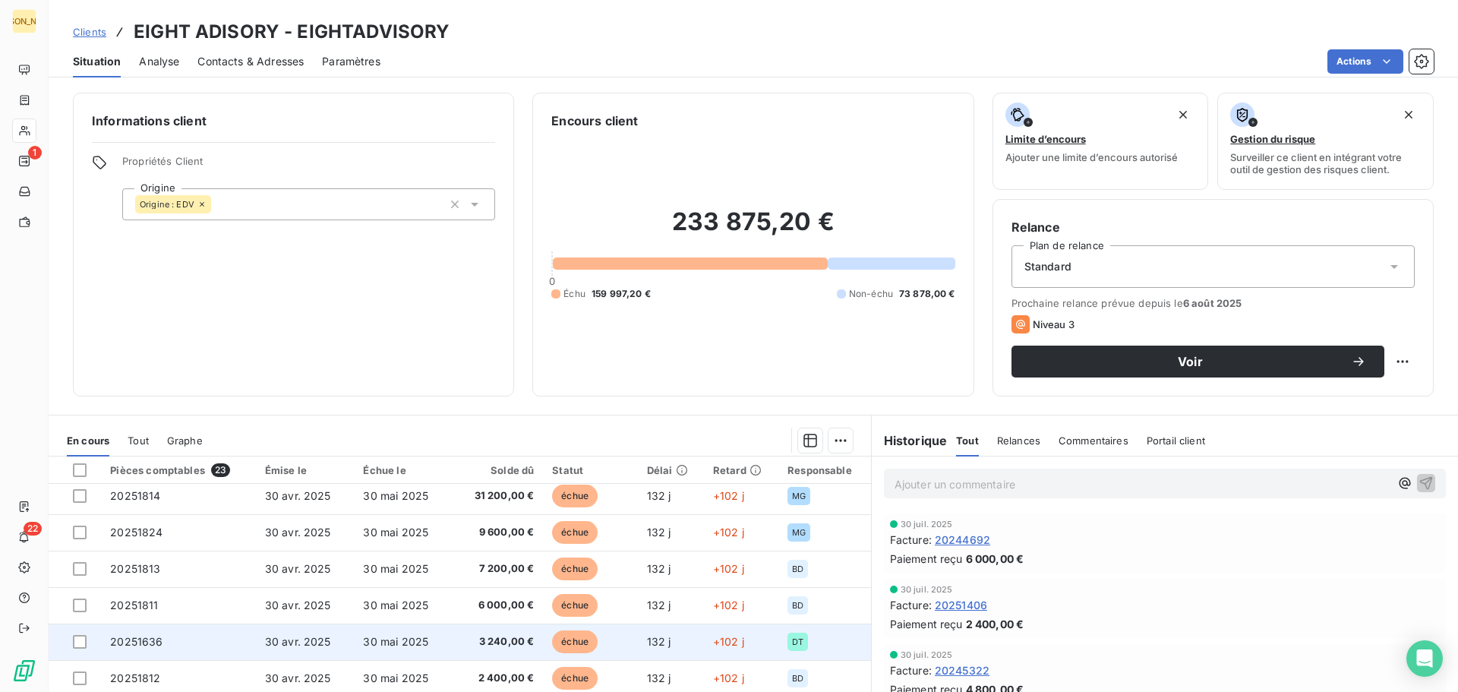
click at [140, 640] on span "20251636" at bounding box center [136, 641] width 52 height 13
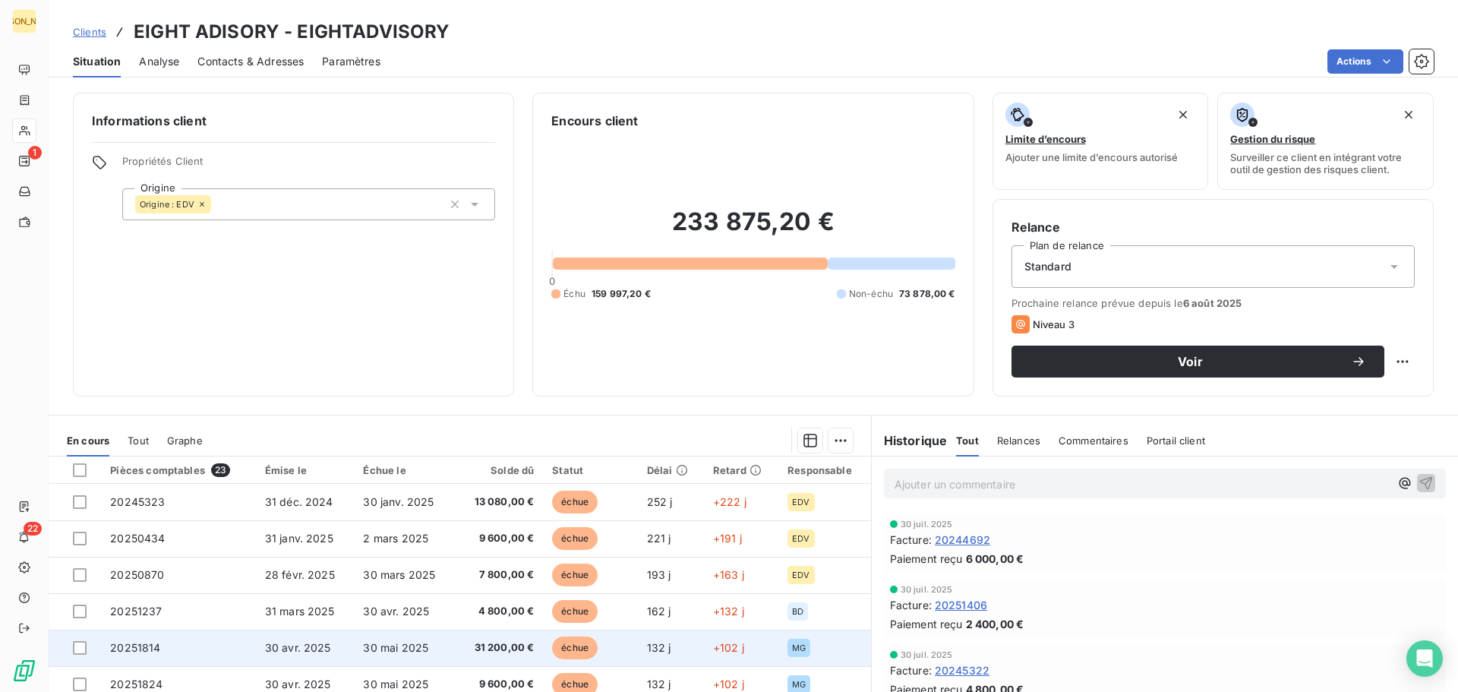
click at [157, 643] on span "20251814" at bounding box center [135, 647] width 50 height 13
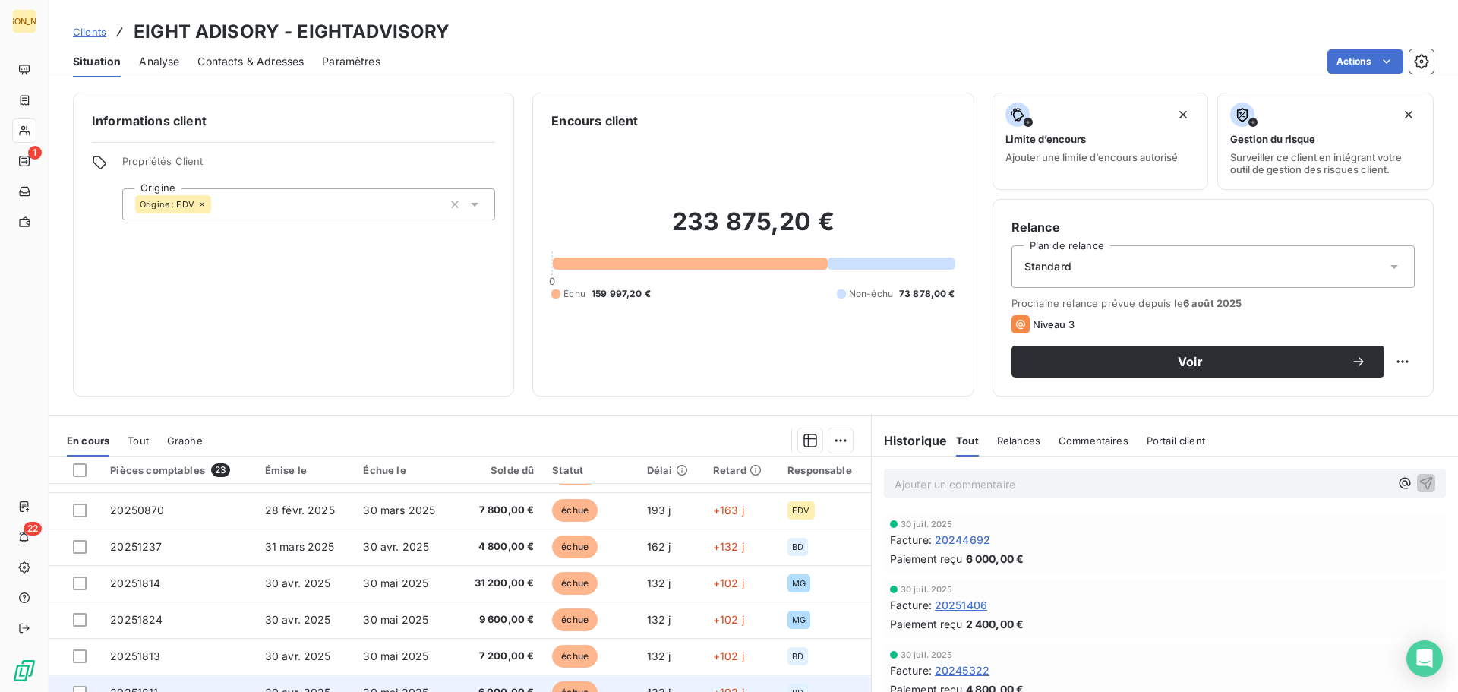
scroll to position [228, 0]
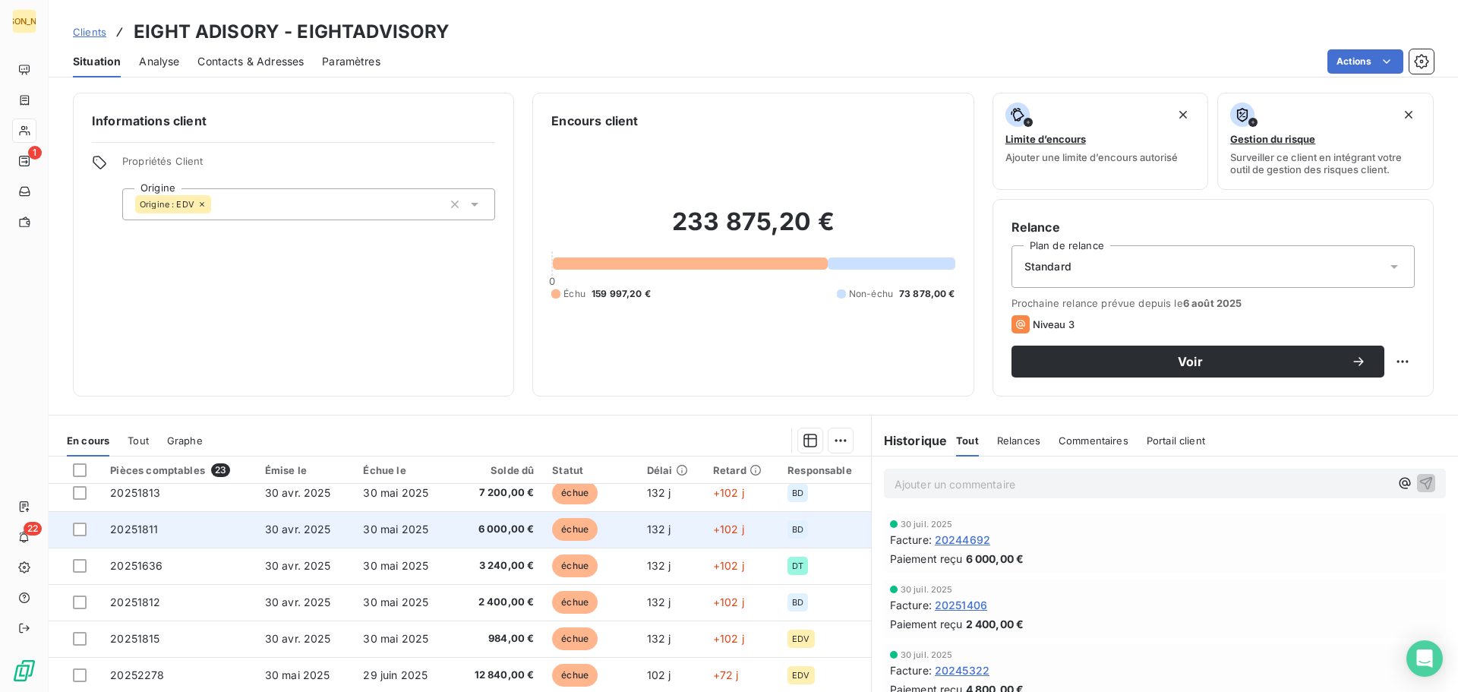
click at [150, 531] on span "20251811" at bounding box center [134, 529] width 48 height 13
